Goal: Information Seeking & Learning: Find specific page/section

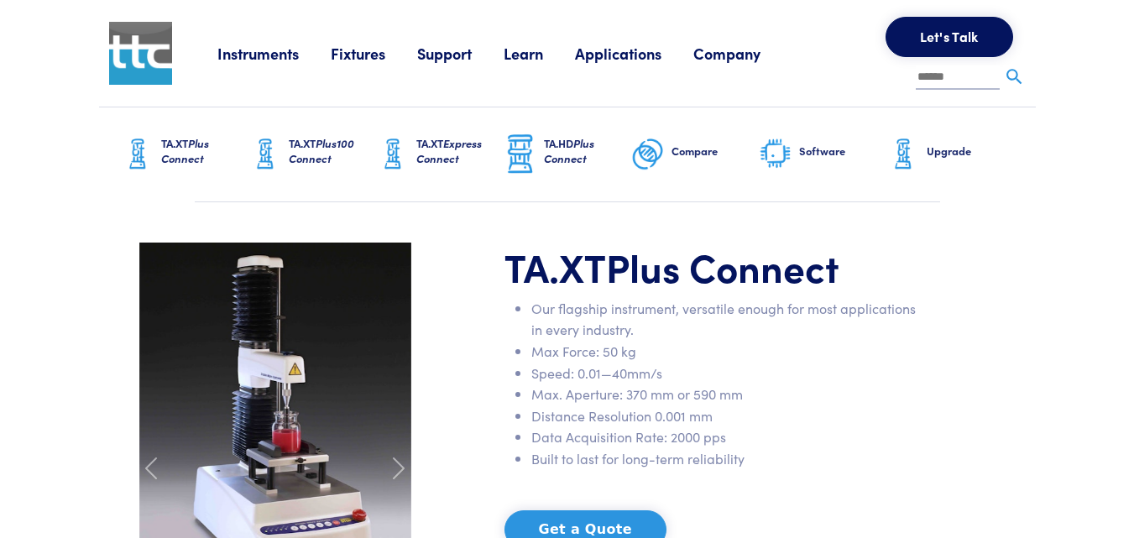
drag, startPoint x: 1135, startPoint y: 28, endPoint x: 1150, endPoint y: 13, distance: 20.8
click at [602, 52] on link "Applications" at bounding box center [634, 53] width 118 height 21
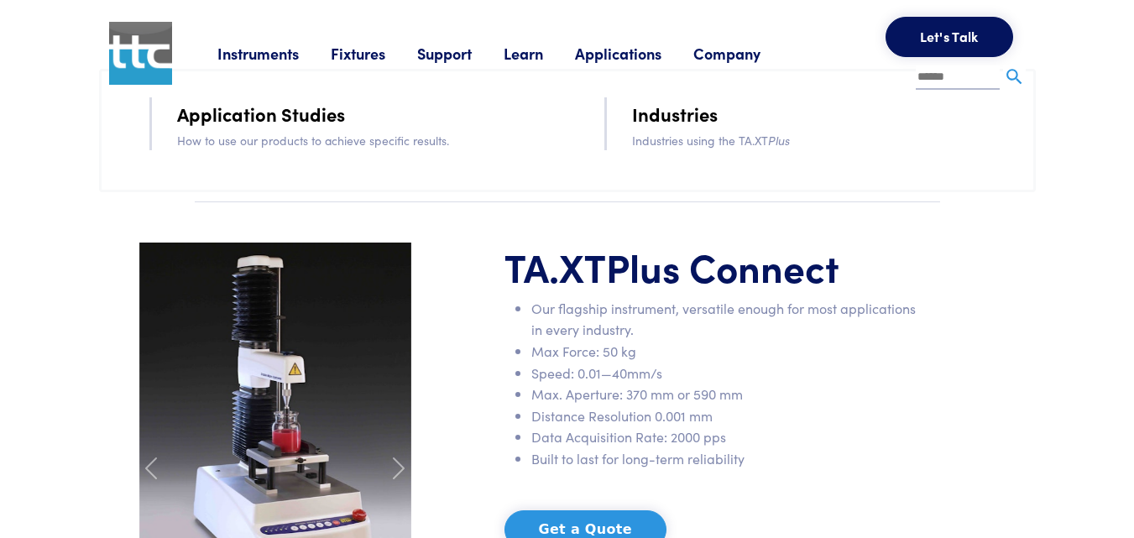
click at [655, 116] on link "Industries" at bounding box center [675, 113] width 86 height 29
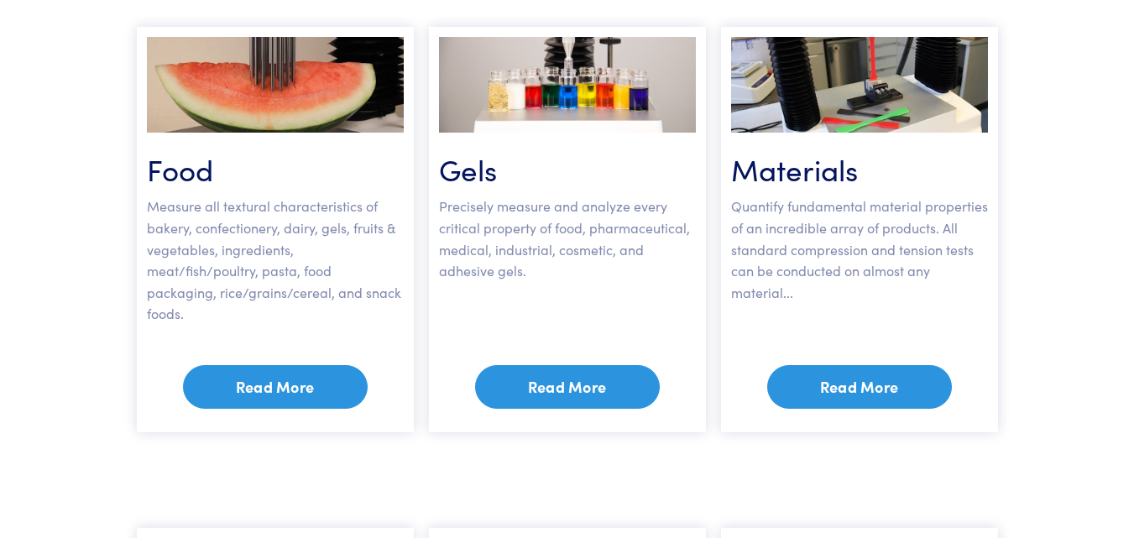
scroll to position [845, 0]
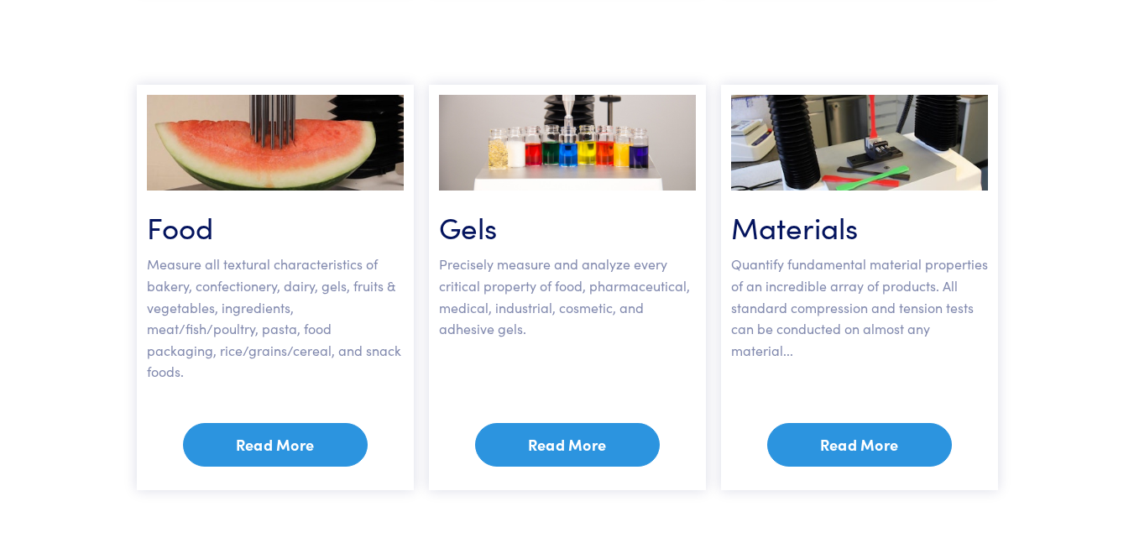
click at [853, 425] on link "Read More" at bounding box center [859, 445] width 185 height 44
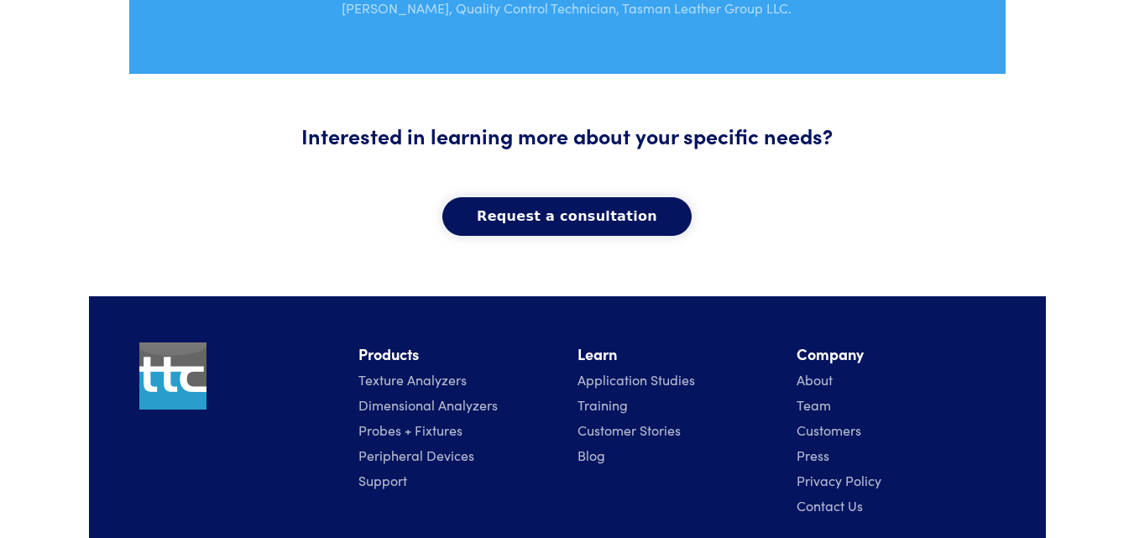
scroll to position [2018, 0]
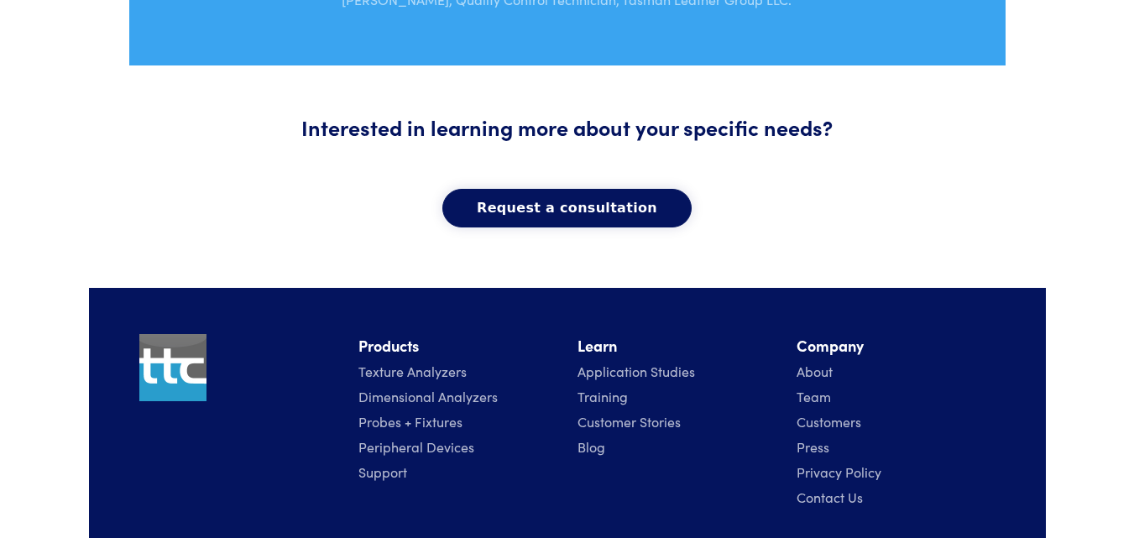
drag, startPoint x: 1141, startPoint y: 55, endPoint x: 1149, endPoint y: 437, distance: 382.7
click at [608, 369] on link "Application Studies" at bounding box center [635, 371] width 117 height 18
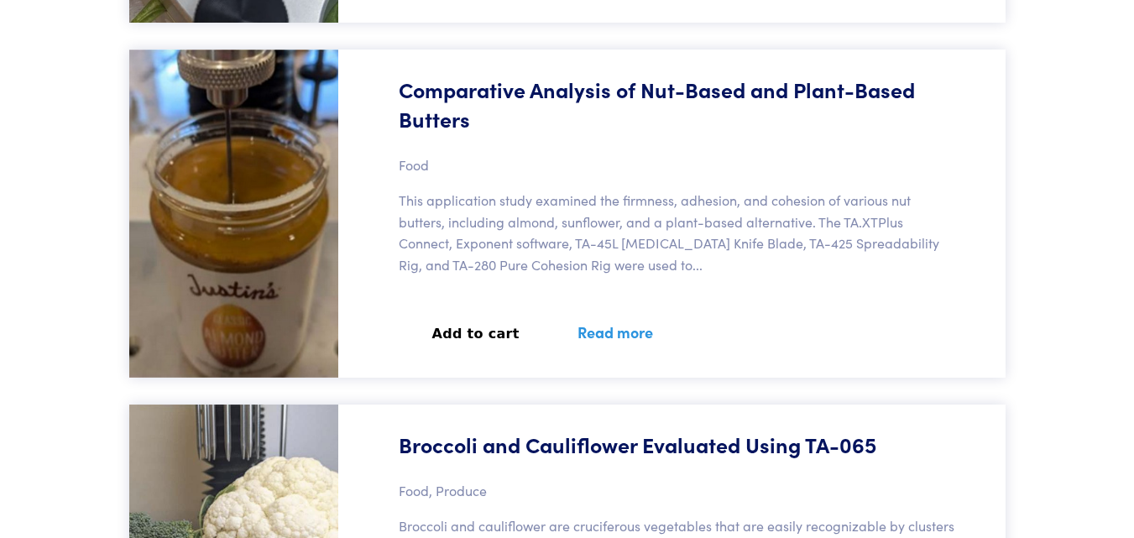
scroll to position [5412, 0]
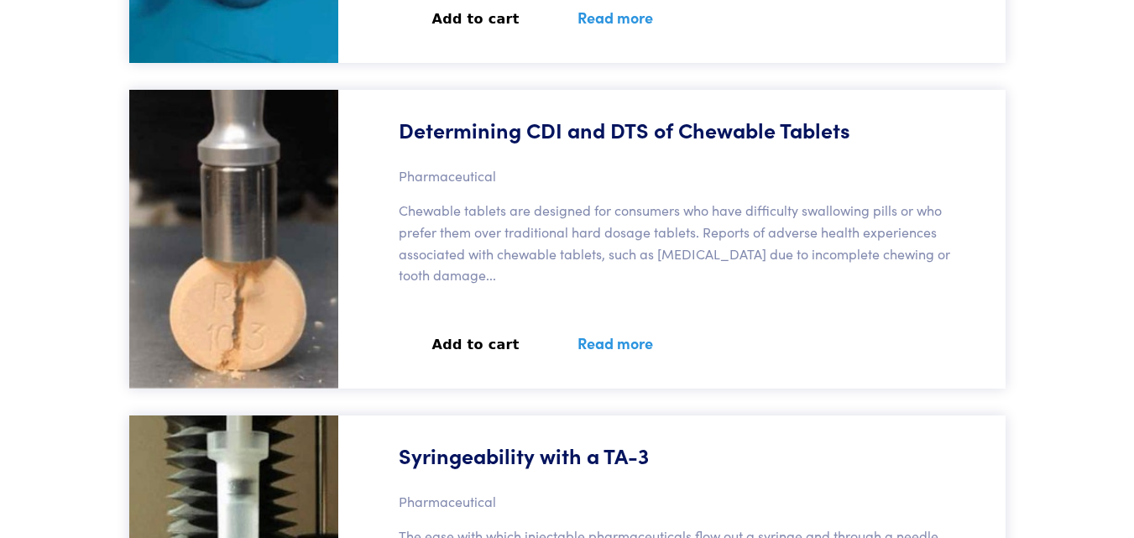
scroll to position [0, 0]
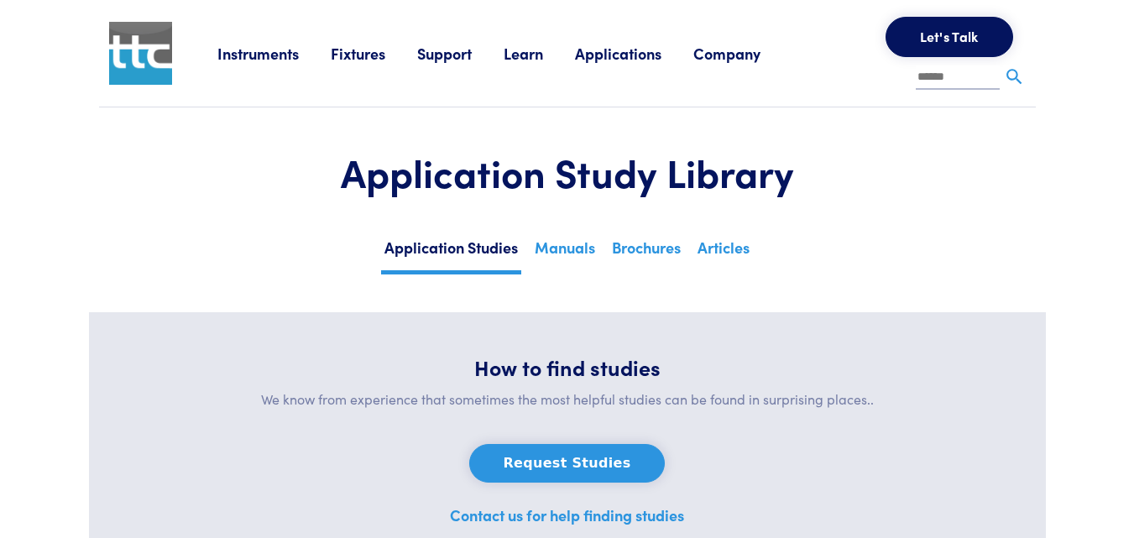
click at [962, 76] on input "text" at bounding box center [957, 77] width 84 height 25
type input "********"
click at [1015, 74] on img at bounding box center [1014, 76] width 21 height 21
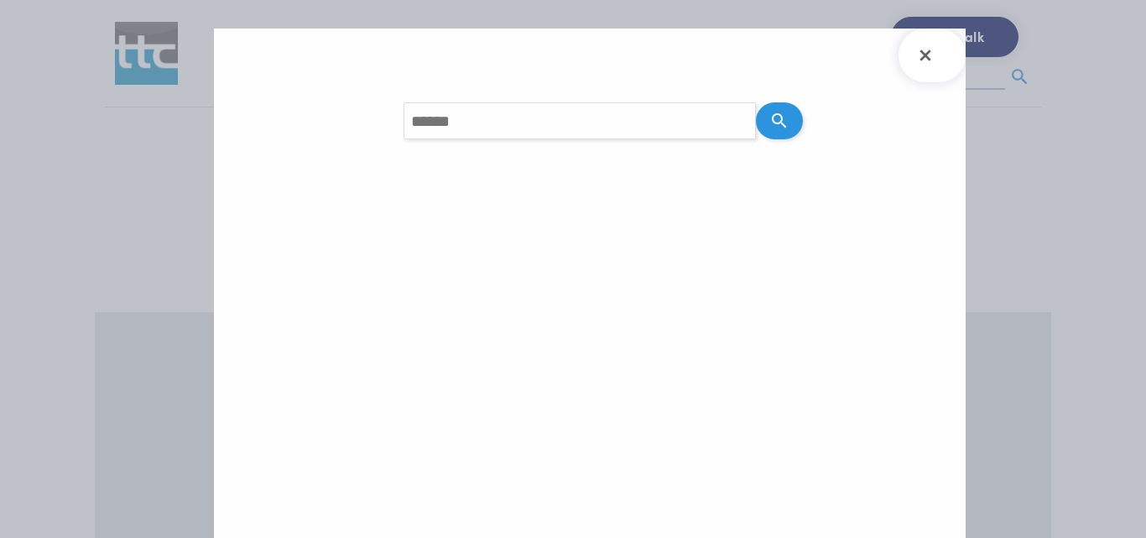
type input "********"
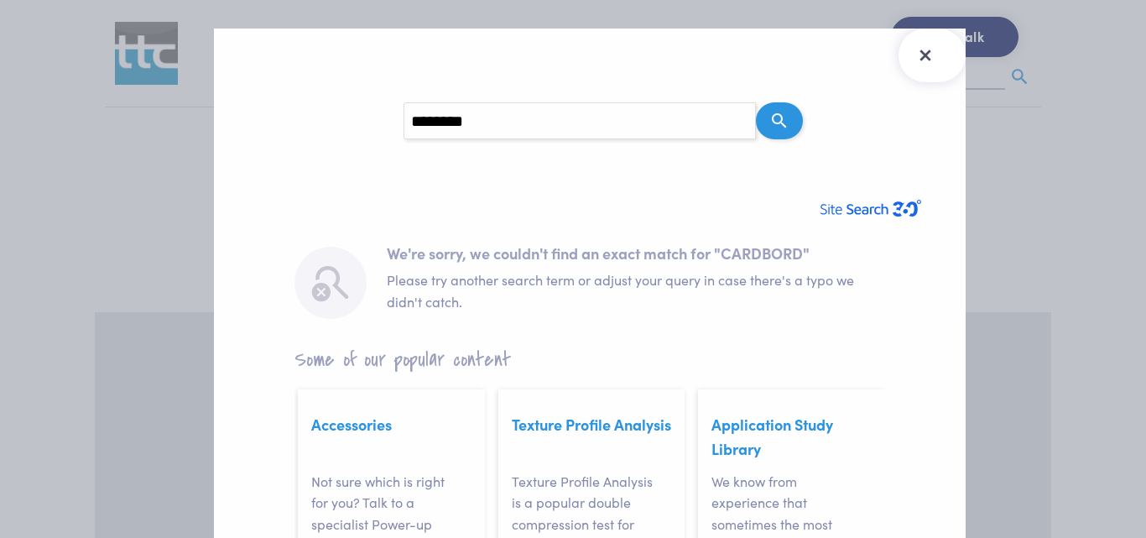
click at [923, 55] on icon "Close Search Results" at bounding box center [925, 55] width 27 height 27
